Goal: Task Accomplishment & Management: Manage account settings

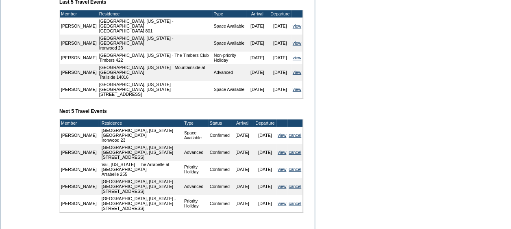
scroll to position [320, 0]
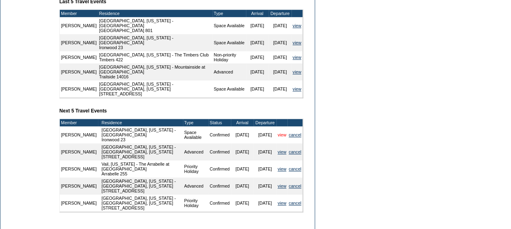
click at [284, 133] on link "view" at bounding box center [282, 135] width 9 height 5
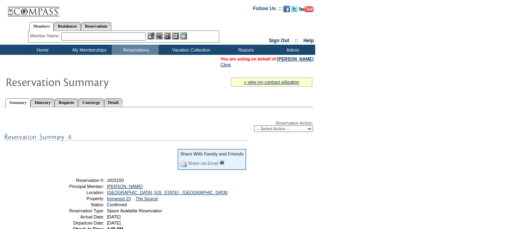
click at [274, 129] on select "-- Select Action -- Modify Reservation Dates Modify Reservation Cost Modify Occ…" at bounding box center [283, 129] width 59 height 7
select select "ChangeOccupancy"
click at [254, 126] on select "-- Select Action -- Modify Reservation Dates Modify Reservation Cost Modify Occ…" at bounding box center [283, 129] width 59 height 7
